Goal: Use online tool/utility: Utilize a website feature to perform a specific function

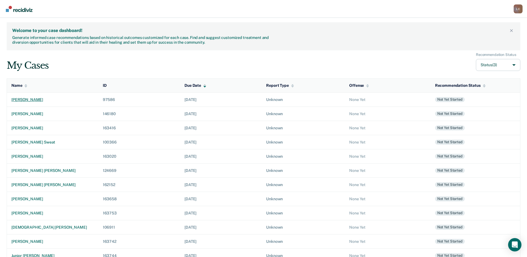
click at [51, 100] on div "[PERSON_NAME]" at bounding box center [52, 99] width 82 height 5
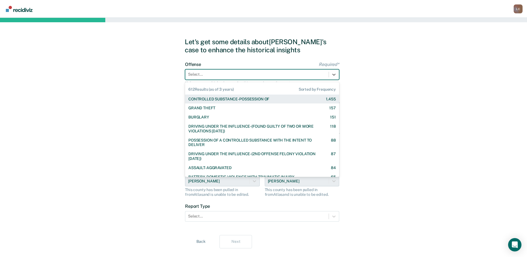
click at [214, 73] on div at bounding box center [257, 74] width 138 height 6
click at [217, 99] on div "CONTROLLED SUBSTANCE-POSSESSION OF" at bounding box center [228, 99] width 81 height 5
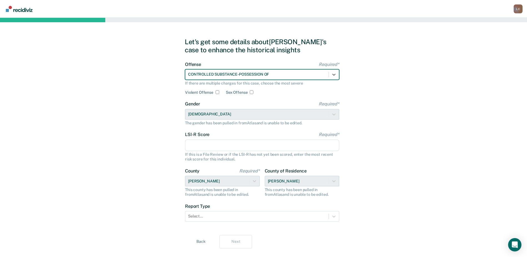
click at [212, 142] on input "LSI-R Score Required*" at bounding box center [262, 145] width 154 height 12
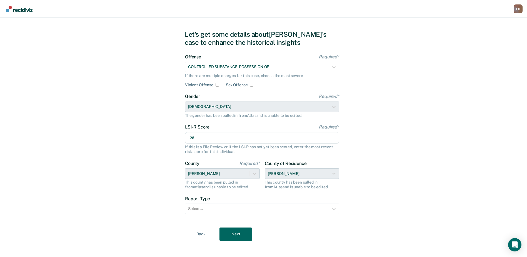
scroll to position [11, 0]
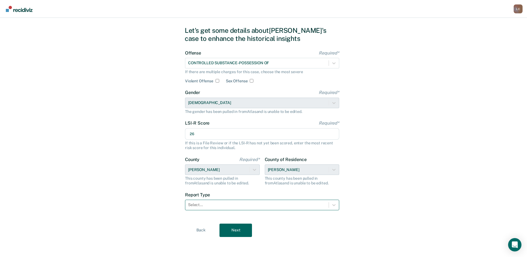
type input "26"
click at [239, 204] on div at bounding box center [257, 205] width 138 height 6
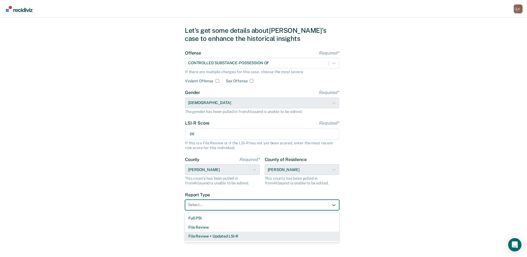
click at [232, 236] on div "File Review + Updated LSI-R" at bounding box center [262, 235] width 154 height 9
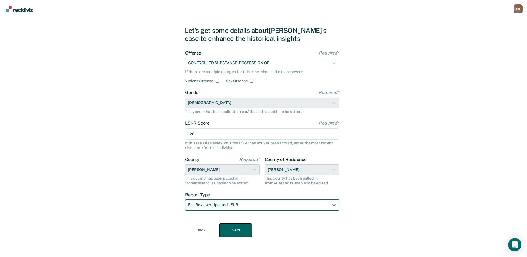
click at [234, 234] on button "Next" at bounding box center [235, 229] width 32 height 13
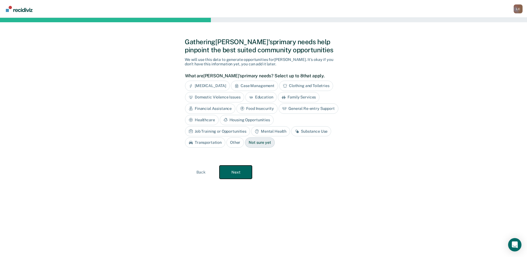
scroll to position [0, 0]
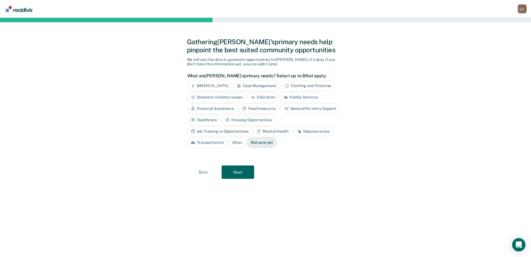
click at [293, 132] on div "Substance Use" at bounding box center [313, 131] width 40 height 10
click at [245, 171] on button "Next" at bounding box center [238, 171] width 32 height 13
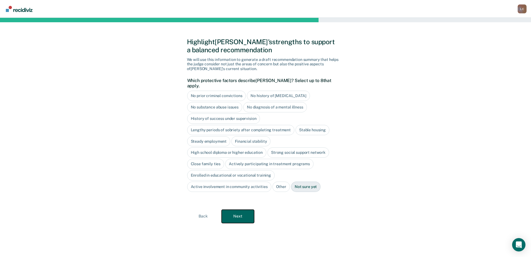
click at [238, 209] on button "Next" at bounding box center [238, 215] width 32 height 13
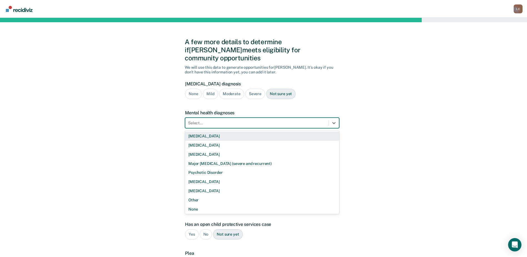
click at [284, 120] on div at bounding box center [257, 123] width 138 height 6
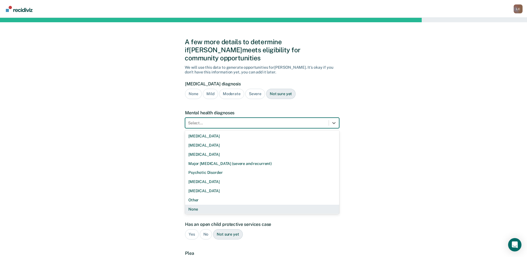
click at [210, 204] on div "None" at bounding box center [262, 208] width 154 height 9
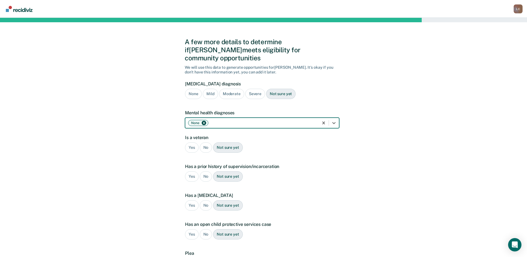
click at [205, 142] on div "No" at bounding box center [206, 147] width 12 height 10
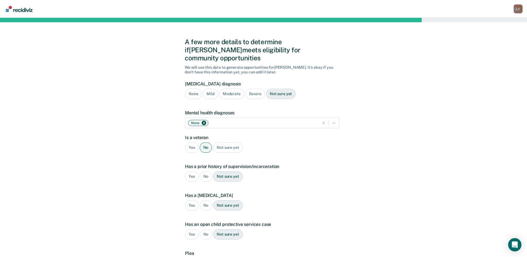
click at [194, 171] on div "Yes" at bounding box center [192, 176] width 14 height 10
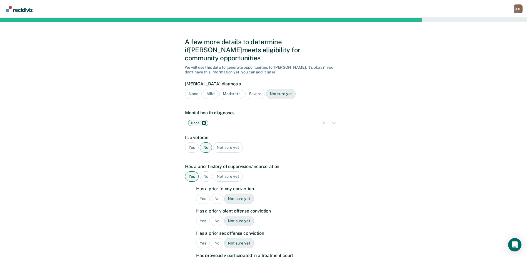
click at [203, 193] on div "Yes" at bounding box center [203, 198] width 14 height 10
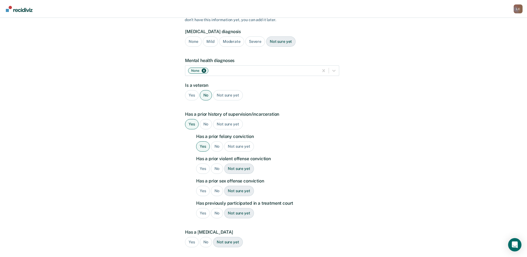
scroll to position [56, 0]
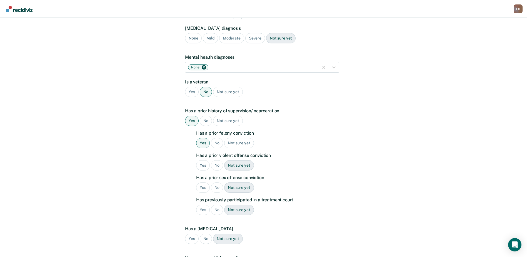
click at [215, 160] on div "No" at bounding box center [217, 165] width 12 height 10
click at [214, 182] on div "No" at bounding box center [217, 187] width 12 height 10
click at [215, 204] on div "No" at bounding box center [217, 209] width 12 height 10
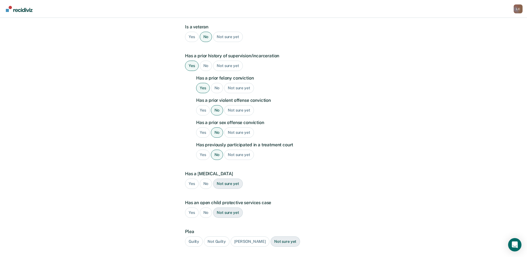
scroll to position [111, 0]
click at [192, 178] on div "Yes" at bounding box center [192, 183] width 14 height 10
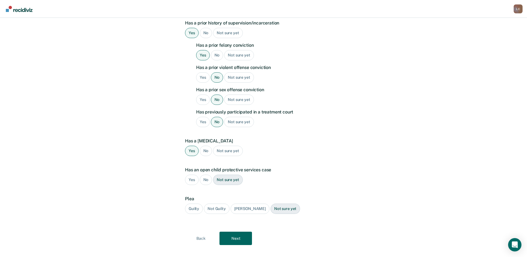
click at [208, 174] on div "No" at bounding box center [206, 179] width 12 height 10
click at [192, 203] on div "Guilty" at bounding box center [194, 208] width 18 height 10
click at [249, 234] on button "Next" at bounding box center [235, 237] width 32 height 13
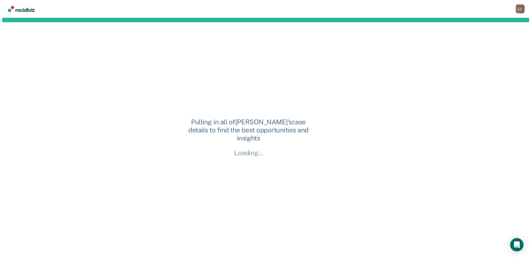
scroll to position [0, 0]
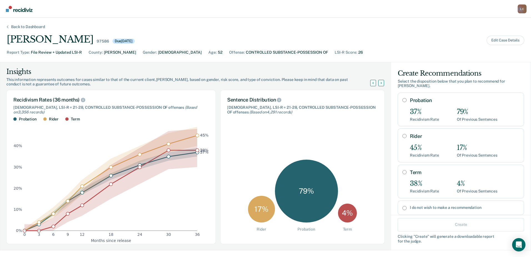
click at [402, 208] on input "I do not wish to make a recommendation" at bounding box center [404, 207] width 4 height 4
radio input "true"
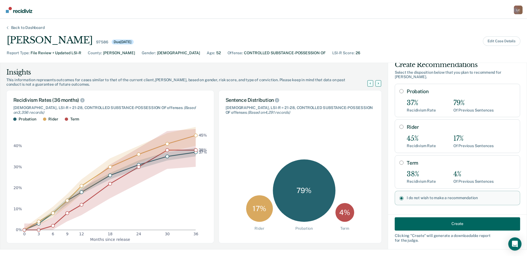
scroll to position [14, 0]
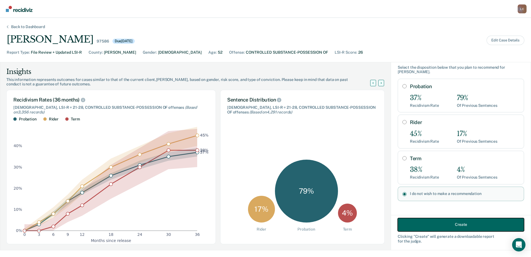
click at [428, 225] on button "Create" at bounding box center [461, 223] width 126 height 13
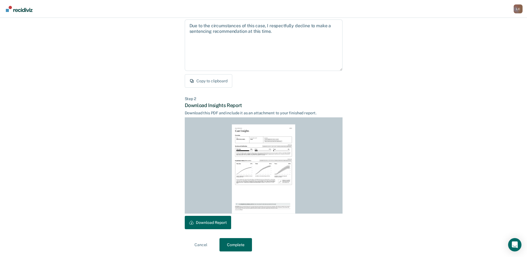
scroll to position [60, 0]
click at [205, 220] on button "Download Report" at bounding box center [208, 220] width 46 height 13
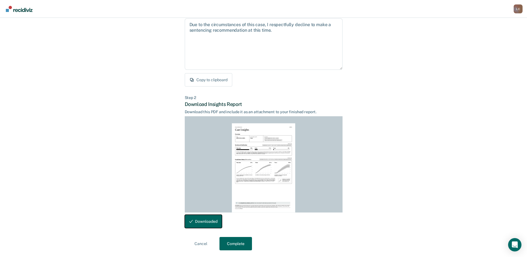
scroll to position [14, 0]
